Goal: Task Accomplishment & Management: Manage account settings

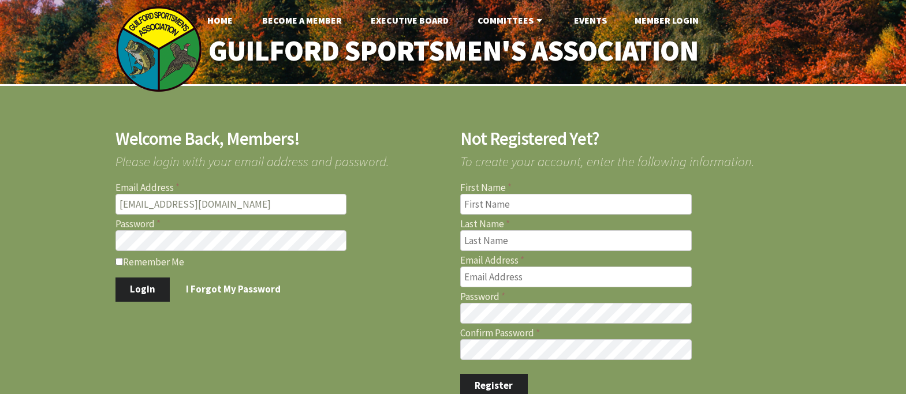
type input "[EMAIL_ADDRESS][DOMAIN_NAME]"
click at [117, 257] on label "Remember Me" at bounding box center [281, 262] width 331 height 12
click at [117, 258] on input "Remember Me" at bounding box center [120, 262] width 8 height 8
checkbox input "true"
click at [163, 289] on button "Login" at bounding box center [143, 290] width 55 height 24
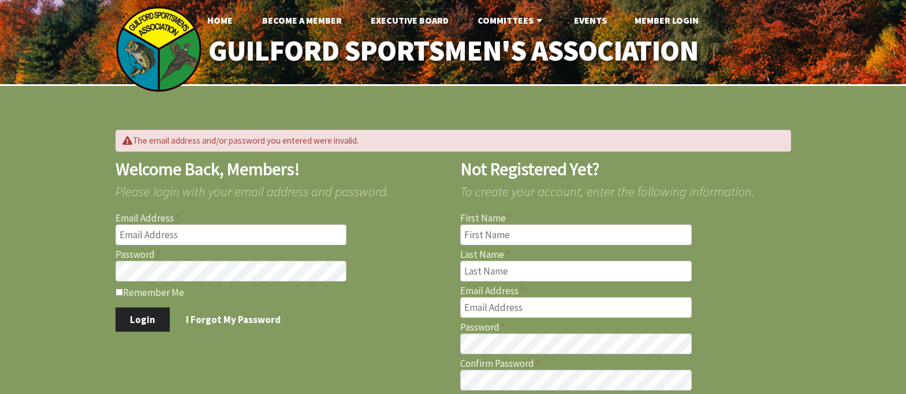
click at [201, 233] on input "Email Address" at bounding box center [232, 235] width 232 height 21
click at [153, 232] on input "Email Address" at bounding box center [232, 235] width 232 height 21
click at [148, 237] on input "Email Address" at bounding box center [232, 235] width 232 height 21
drag, startPoint x: 260, startPoint y: 236, endPoint x: 116, endPoint y: 229, distance: 144.6
click at [116, 229] on input "firemen281ret@sbcglobal.net" at bounding box center [232, 235] width 232 height 21
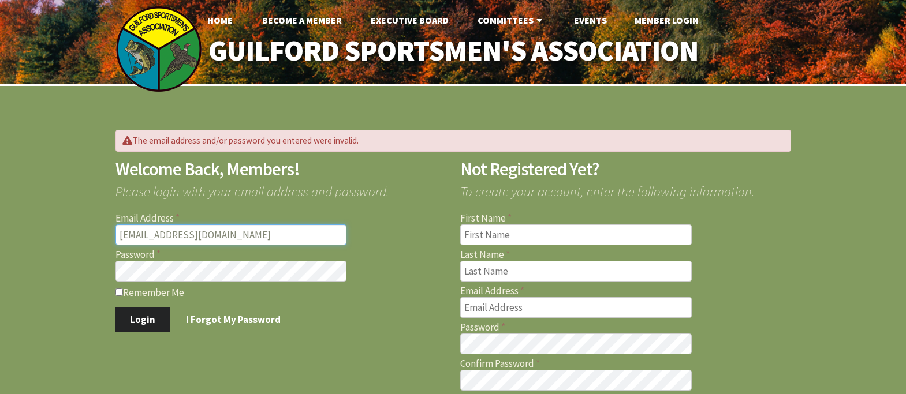
type input "firemen281ret@sbcglobal.net"
click at [118, 290] on input "Remember Me" at bounding box center [120, 293] width 8 height 8
checkbox input "true"
click at [215, 322] on link "I Forgot My Password" at bounding box center [234, 320] width 124 height 24
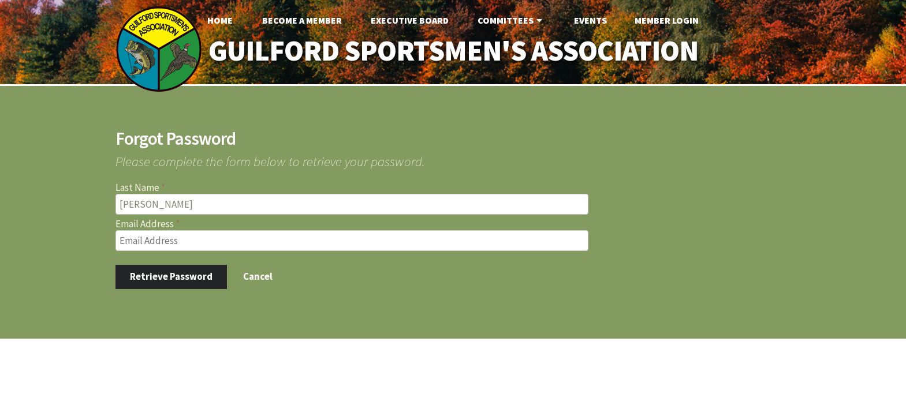
type input "Ericksen"
click at [185, 245] on input "Email Address" at bounding box center [352, 240] width 473 height 21
paste input "[EMAIL_ADDRESS][DOMAIN_NAME]"
type input "[EMAIL_ADDRESS][DOMAIN_NAME]"
click at [184, 271] on button "Retrieve Password" at bounding box center [172, 277] width 112 height 24
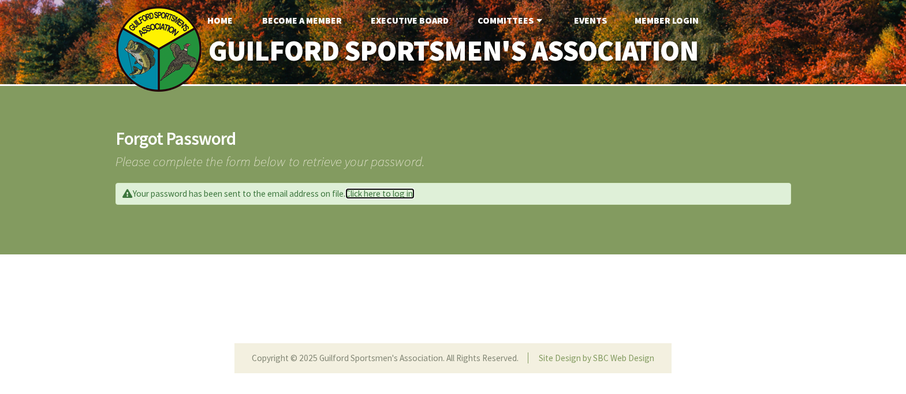
click at [384, 193] on link "Click here to log in." at bounding box center [379, 193] width 69 height 11
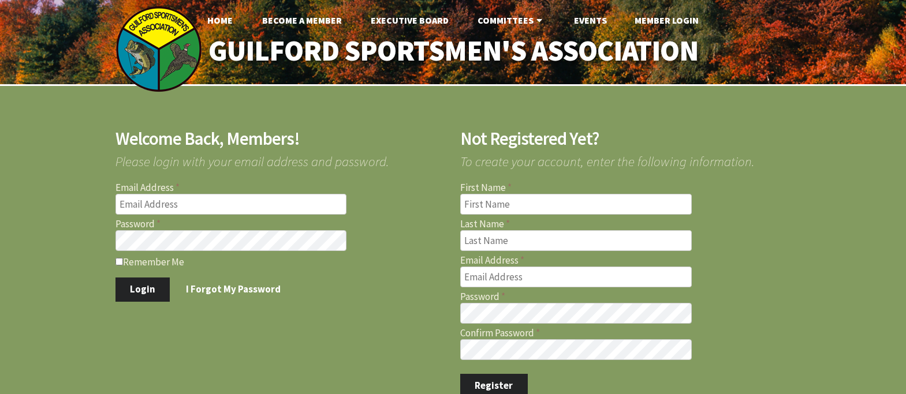
click at [163, 207] on input "Email Address" at bounding box center [232, 204] width 232 height 21
type input "[EMAIL_ADDRESS][DOMAIN_NAME]"
click at [119, 259] on input "Remember Me" at bounding box center [120, 262] width 8 height 8
checkbox input "true"
click at [152, 285] on button "Login" at bounding box center [143, 290] width 55 height 24
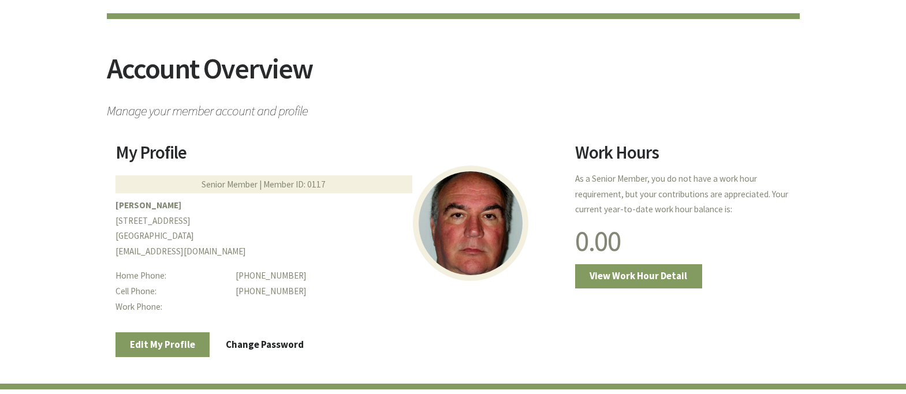
scroll to position [173, 0]
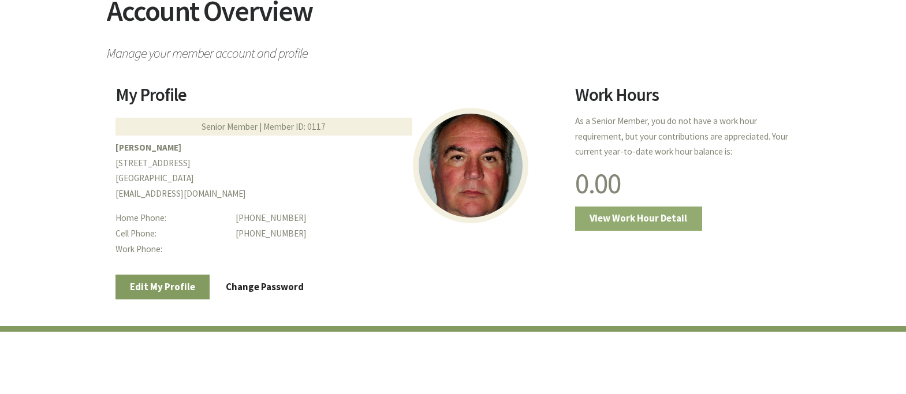
click at [639, 224] on link "View Work Hour Detail" at bounding box center [638, 219] width 127 height 24
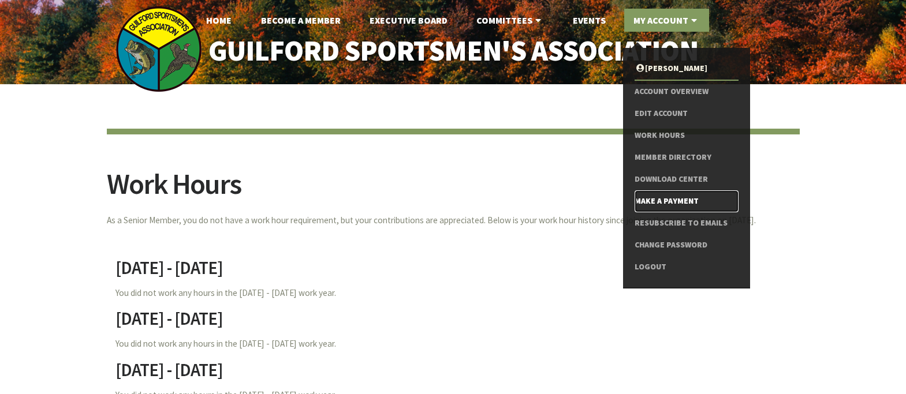
click at [676, 195] on link "Make a Payment" at bounding box center [686, 202] width 103 height 22
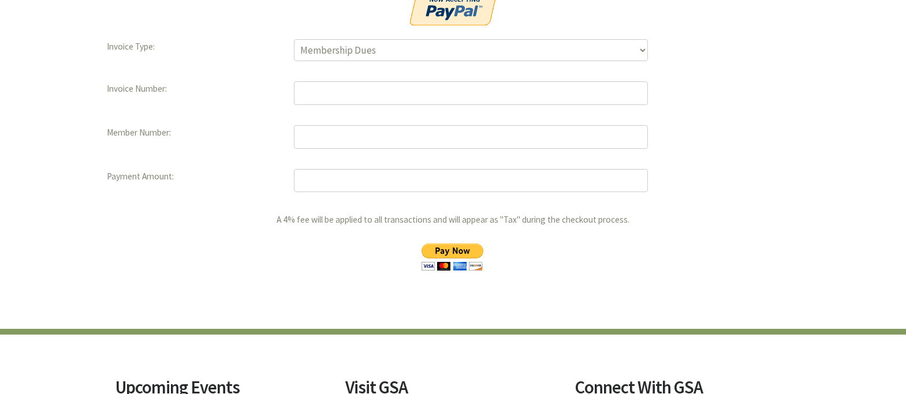
scroll to position [289, 0]
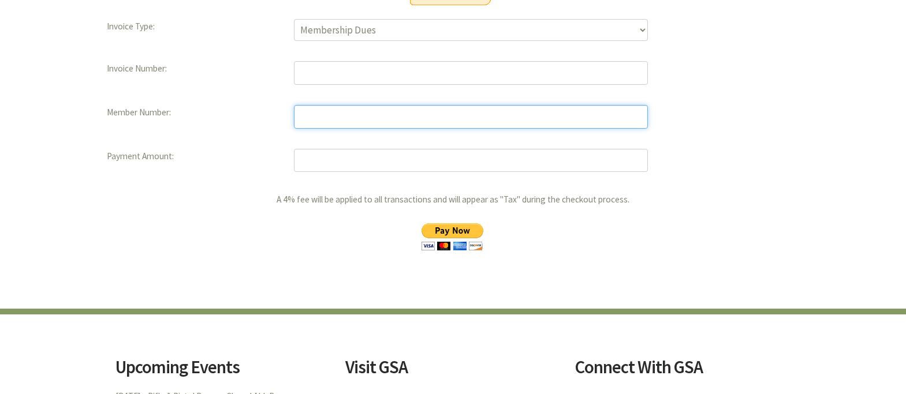
click at [306, 114] on input "text" at bounding box center [471, 117] width 354 height 24
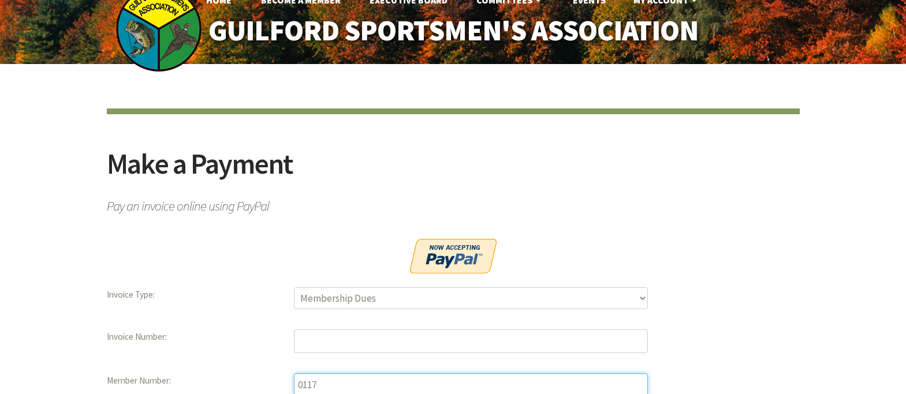
scroll to position [0, 0]
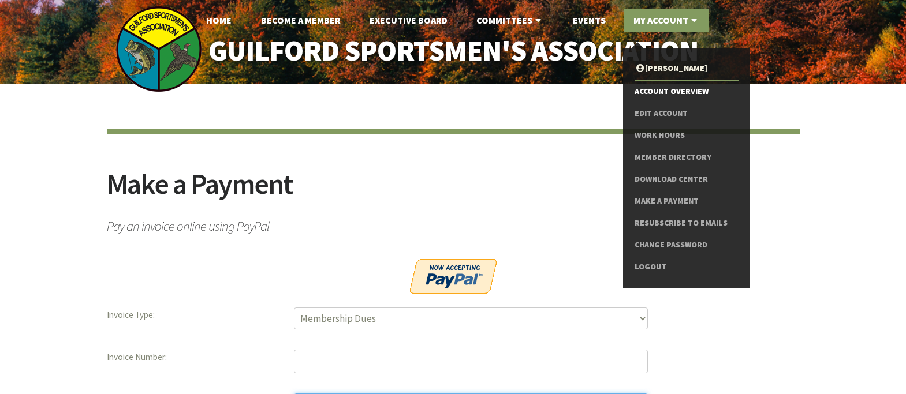
type input "0117"
click at [689, 90] on link "Account Overview" at bounding box center [686, 92] width 103 height 22
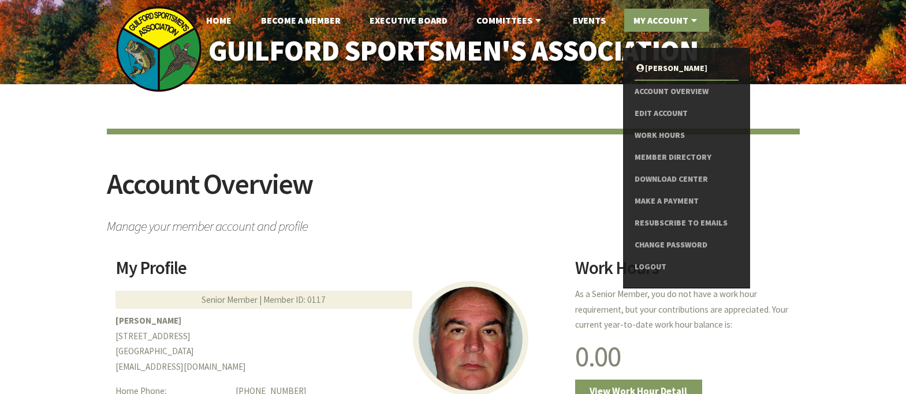
click at [682, 14] on link "My Account" at bounding box center [666, 20] width 85 height 23
click at [666, 87] on link "Account Overview" at bounding box center [686, 92] width 103 height 22
click at [683, 177] on link "Download Center" at bounding box center [686, 180] width 103 height 22
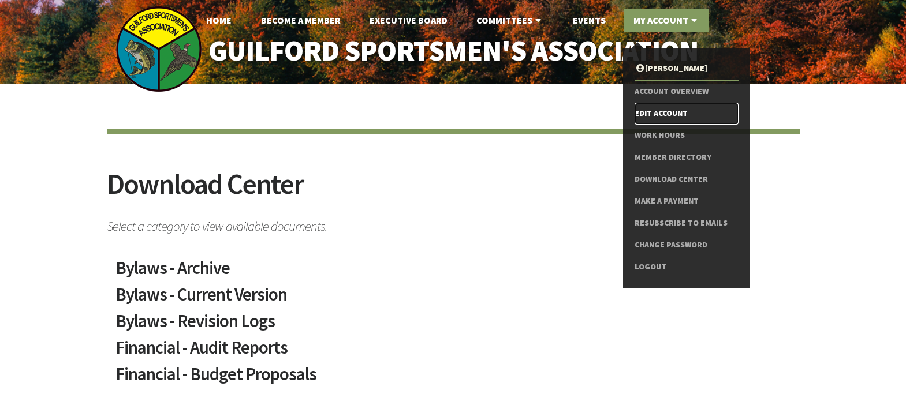
click at [660, 109] on link "Edit Account" at bounding box center [686, 114] width 103 height 22
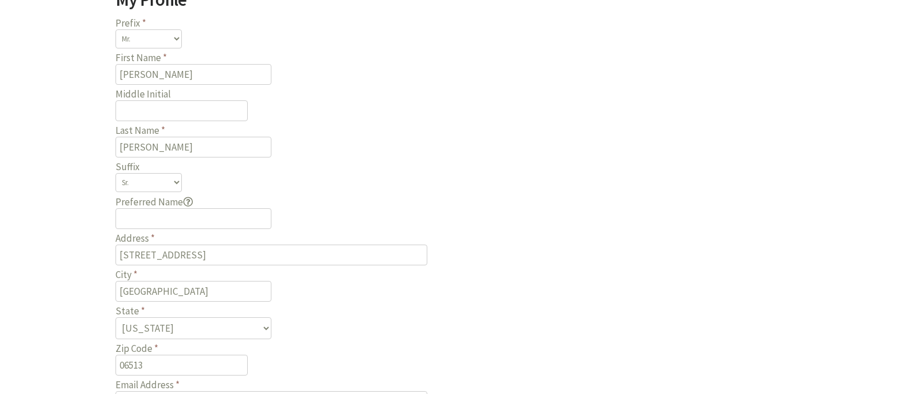
scroll to position [289, 0]
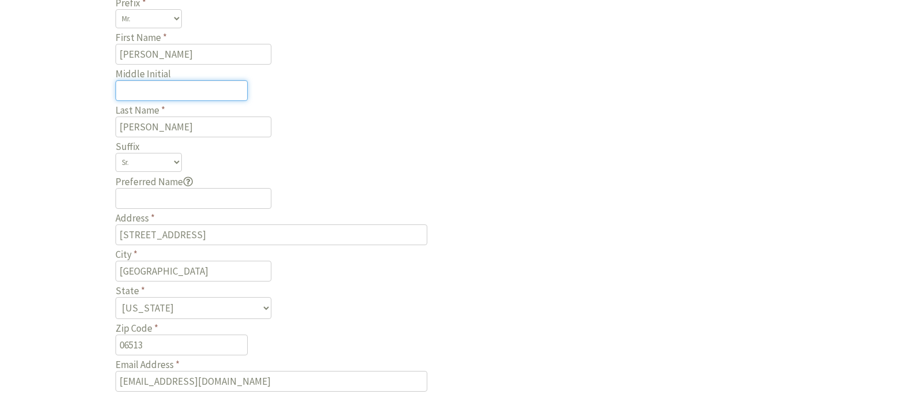
click at [148, 90] on input "Middle Initial" at bounding box center [182, 90] width 132 height 21
type input "J"
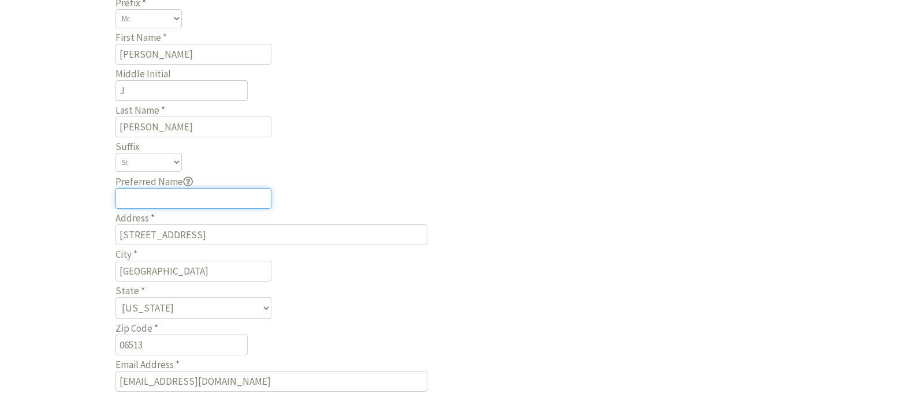
click at [151, 197] on input "Preferred Name Enter your preferred first name if it differs from your given fi…" at bounding box center [194, 198] width 156 height 21
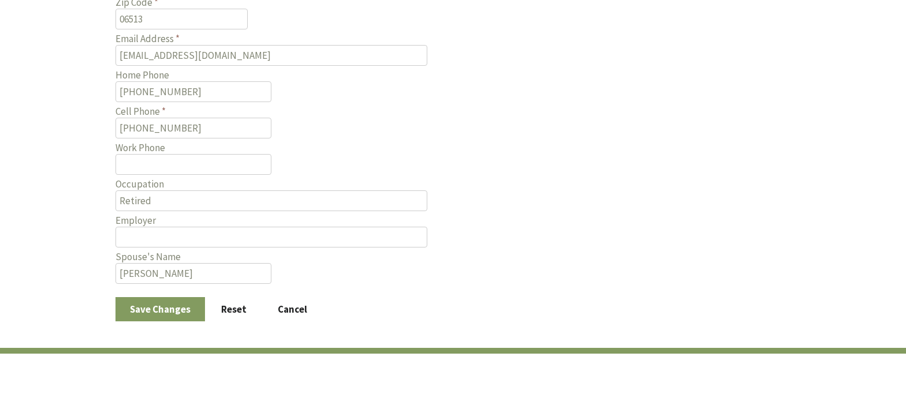
scroll to position [635, 0]
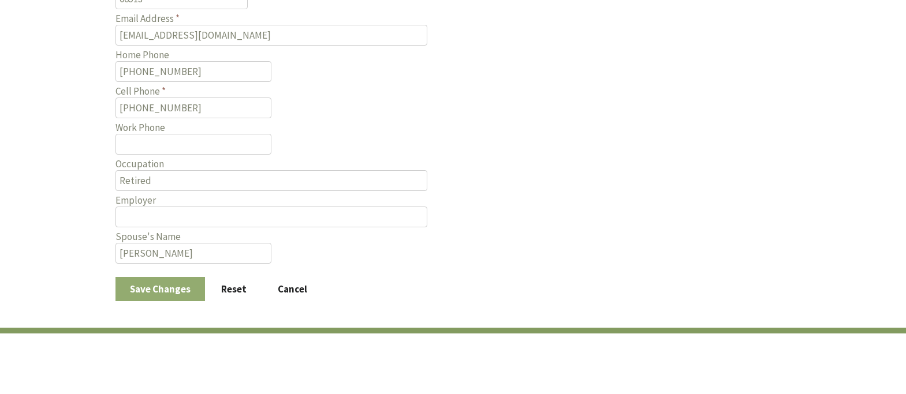
type input "RICK"
click at [171, 287] on button "Save Changes" at bounding box center [161, 289] width 90 height 24
